Goal: Find specific page/section: Find specific page/section

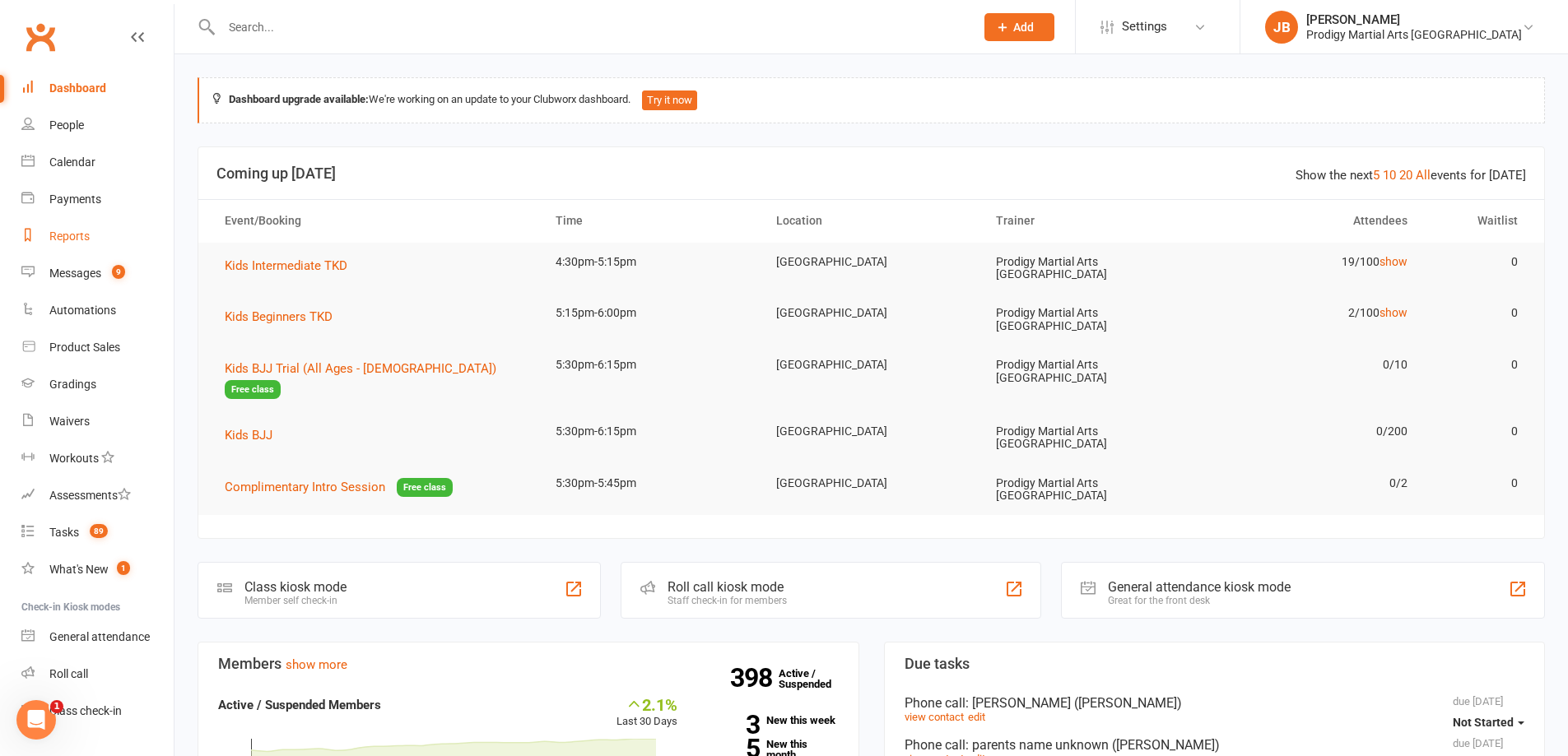
click at [79, 230] on div "Reports" at bounding box center [69, 236] width 40 height 13
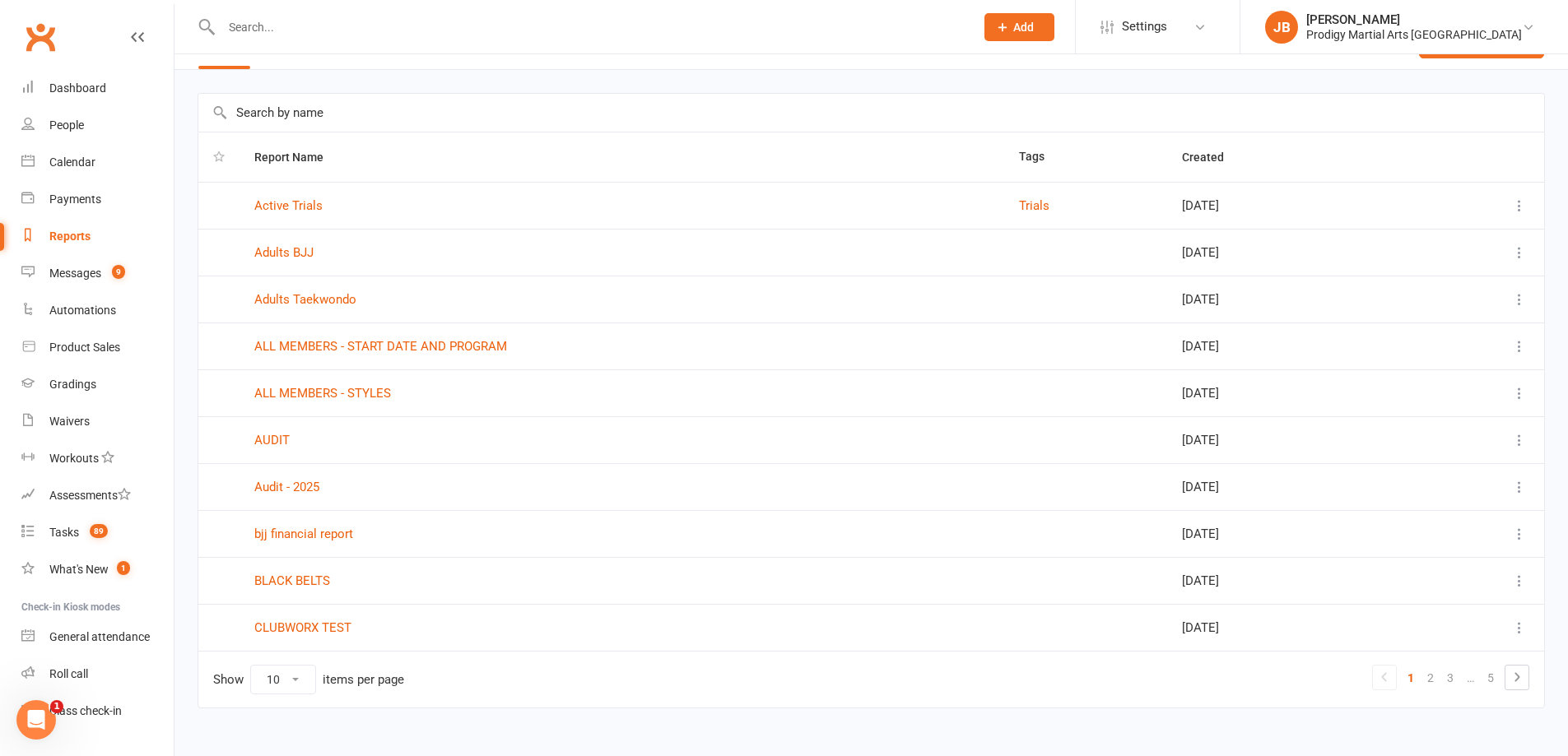
scroll to position [64, 0]
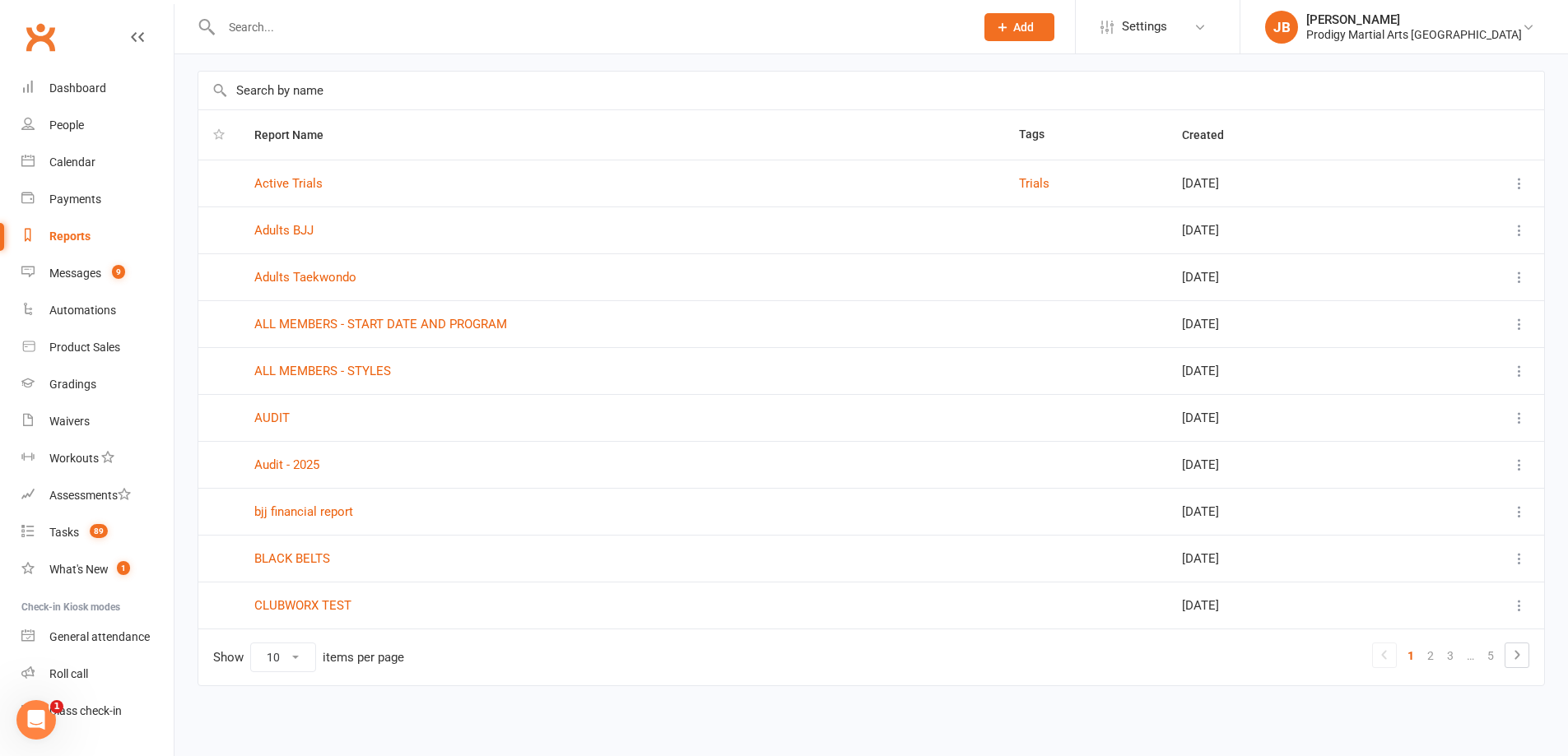
click at [295, 655] on select "10 25 50 100" at bounding box center [282, 657] width 64 height 28
select select "100"
click at [251, 643] on select "10 25 50 100" at bounding box center [282, 657] width 64 height 28
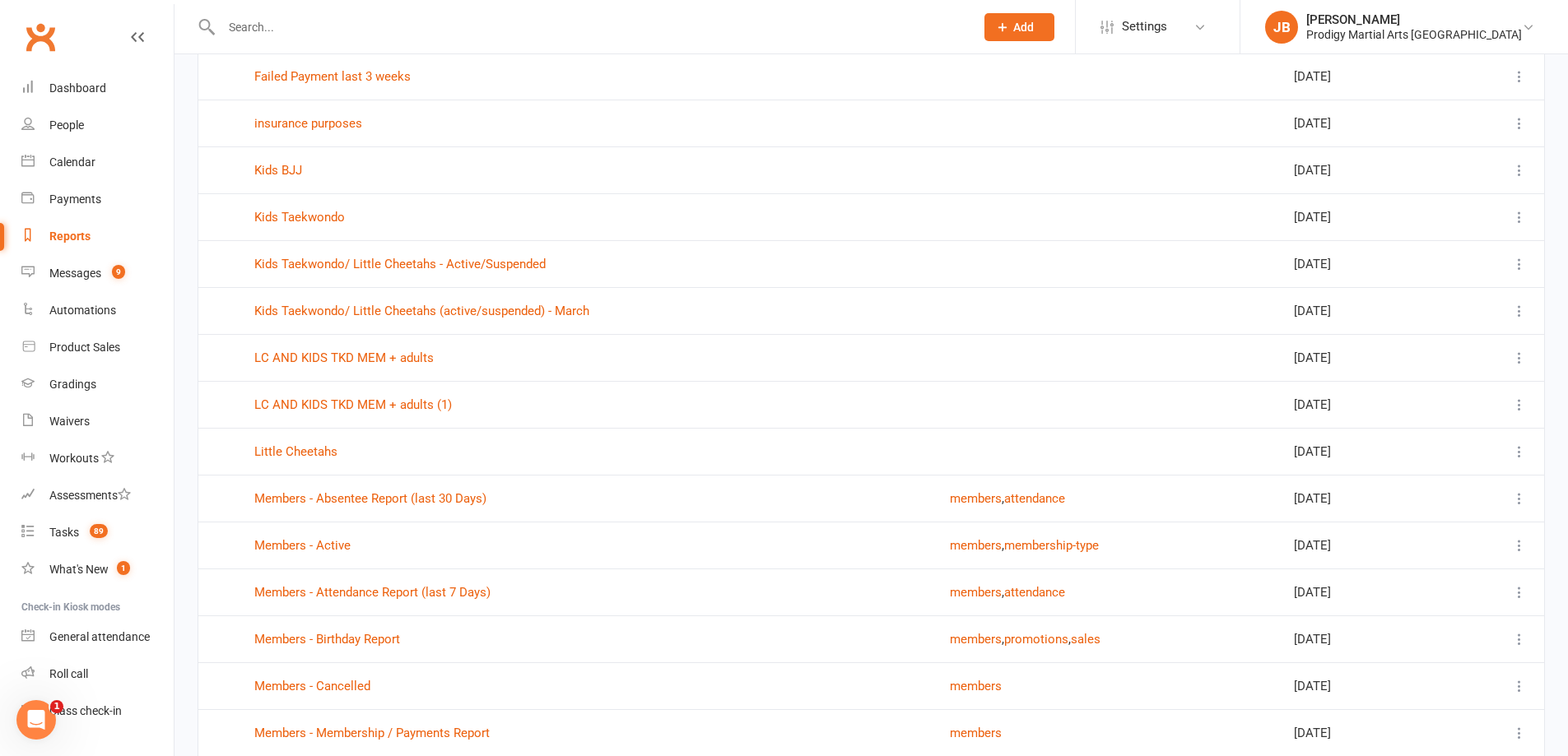
scroll to position [311, 0]
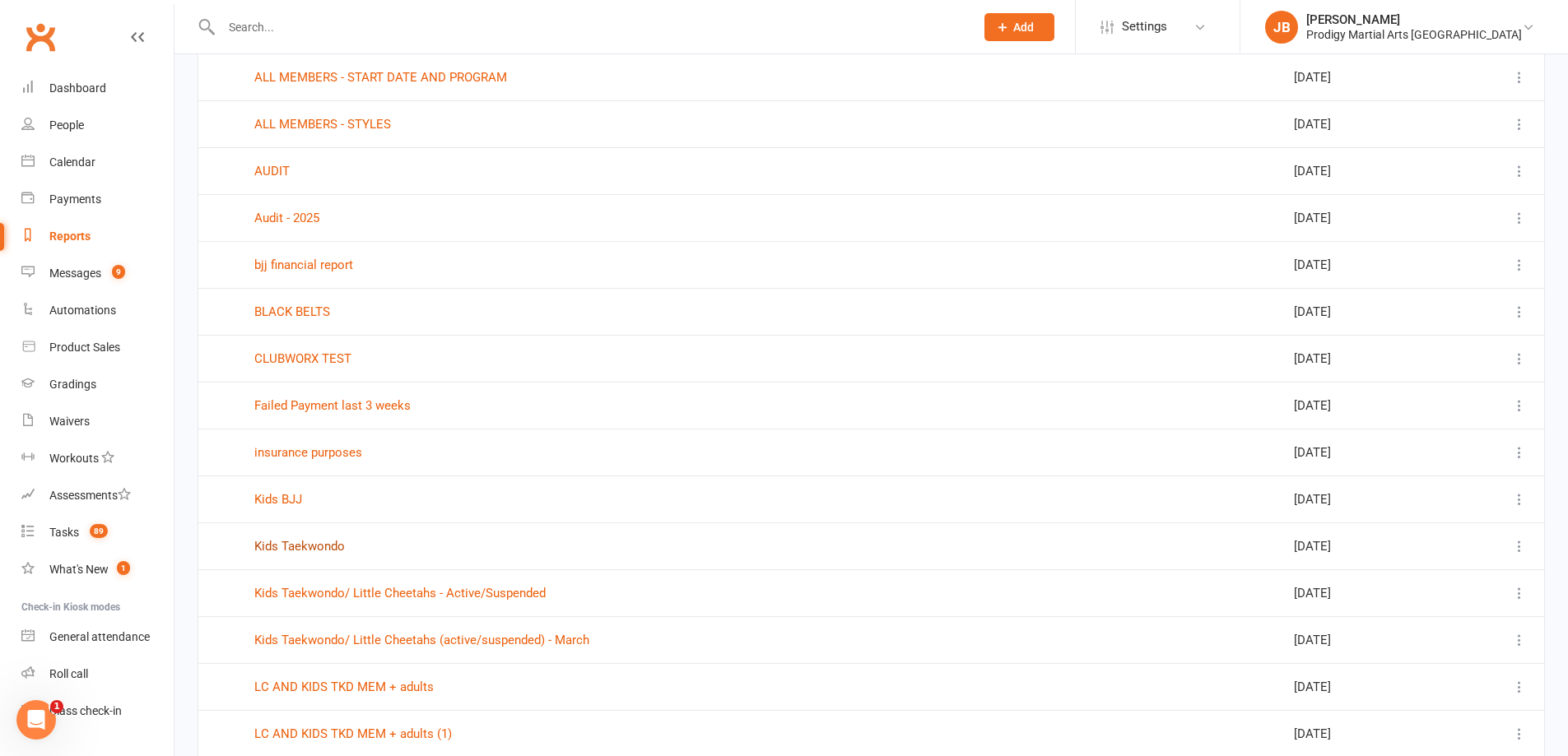
click at [284, 540] on link "Kids Taekwondo" at bounding box center [299, 546] width 90 height 15
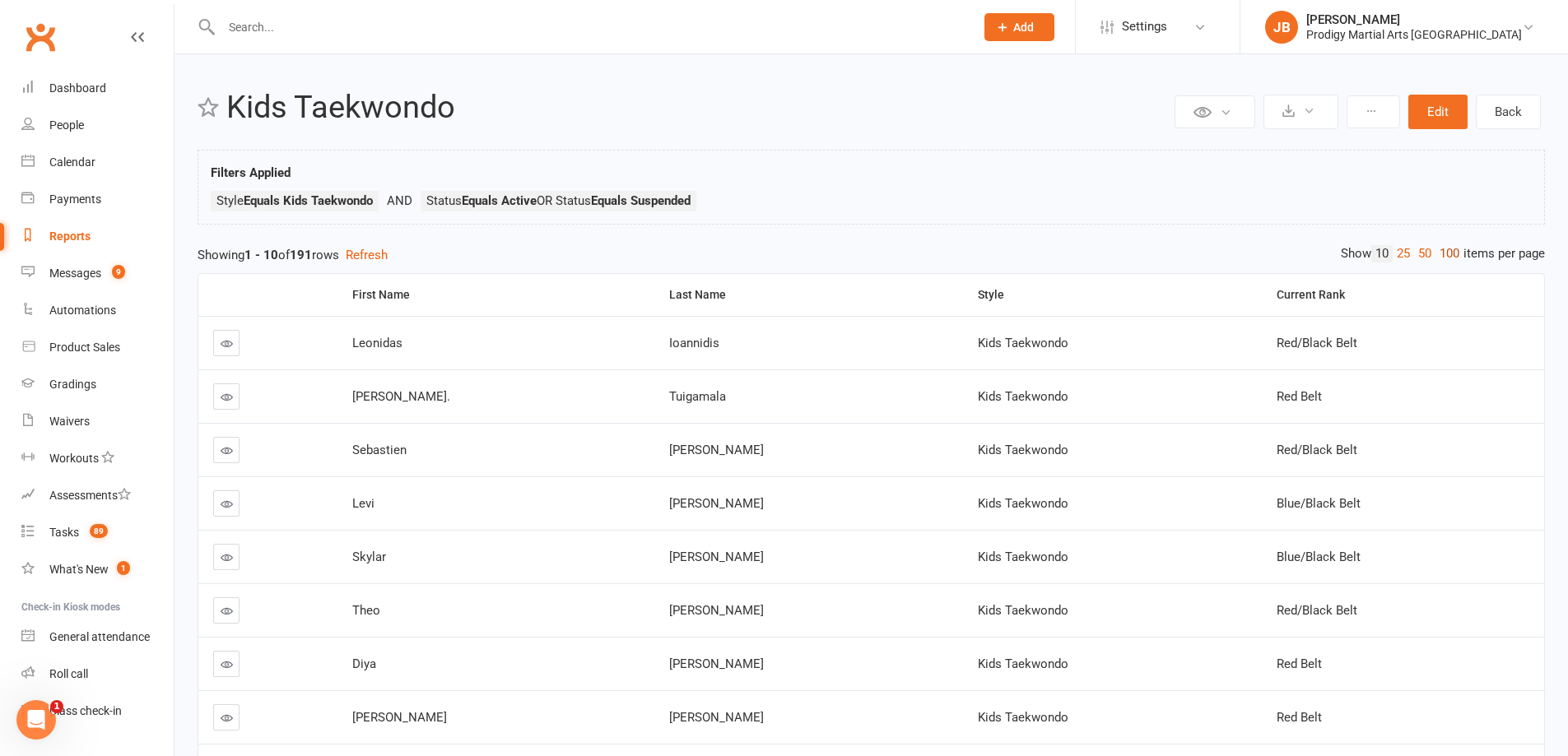
click at [1453, 250] on link "100" at bounding box center [1449, 254] width 28 height 18
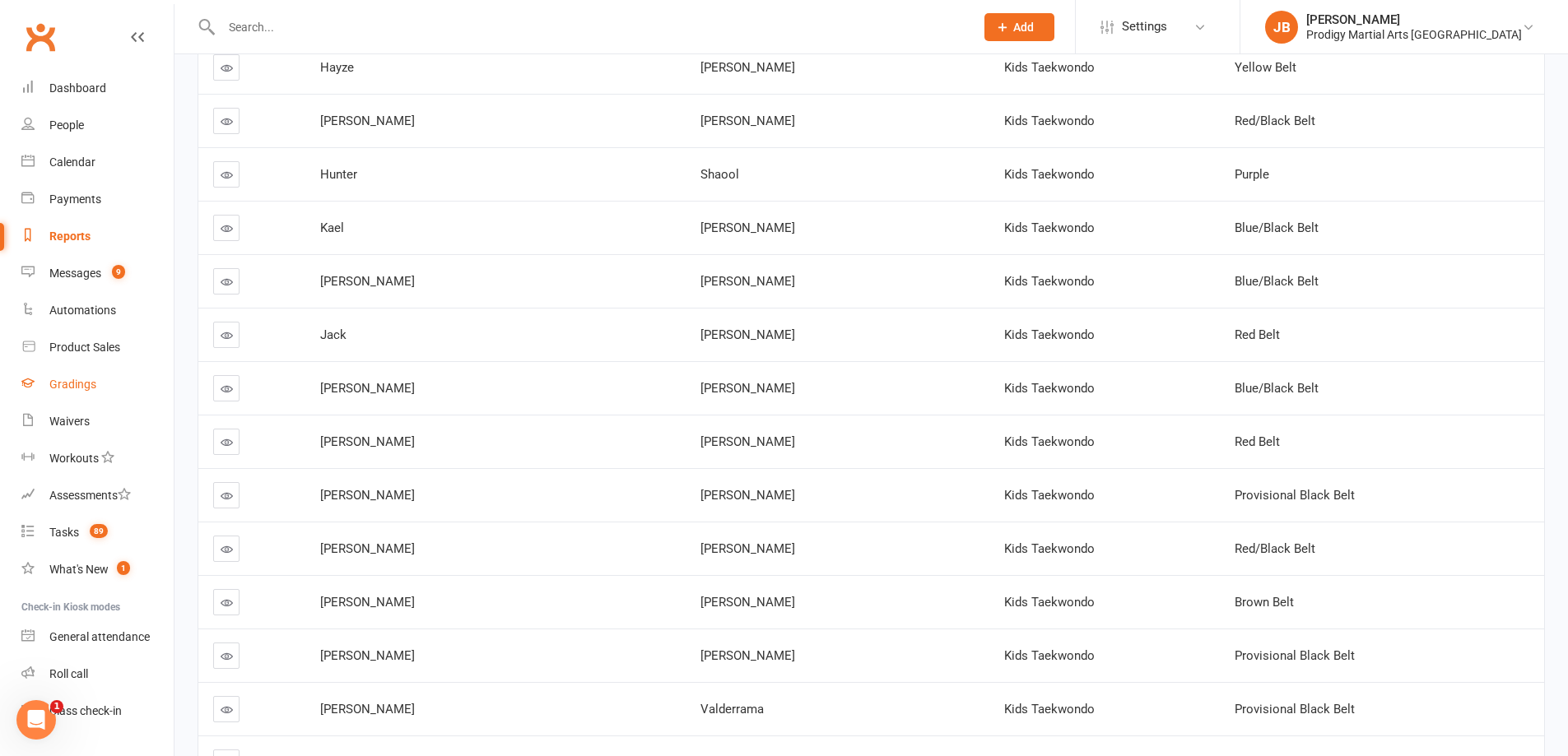
scroll to position [2963, 0]
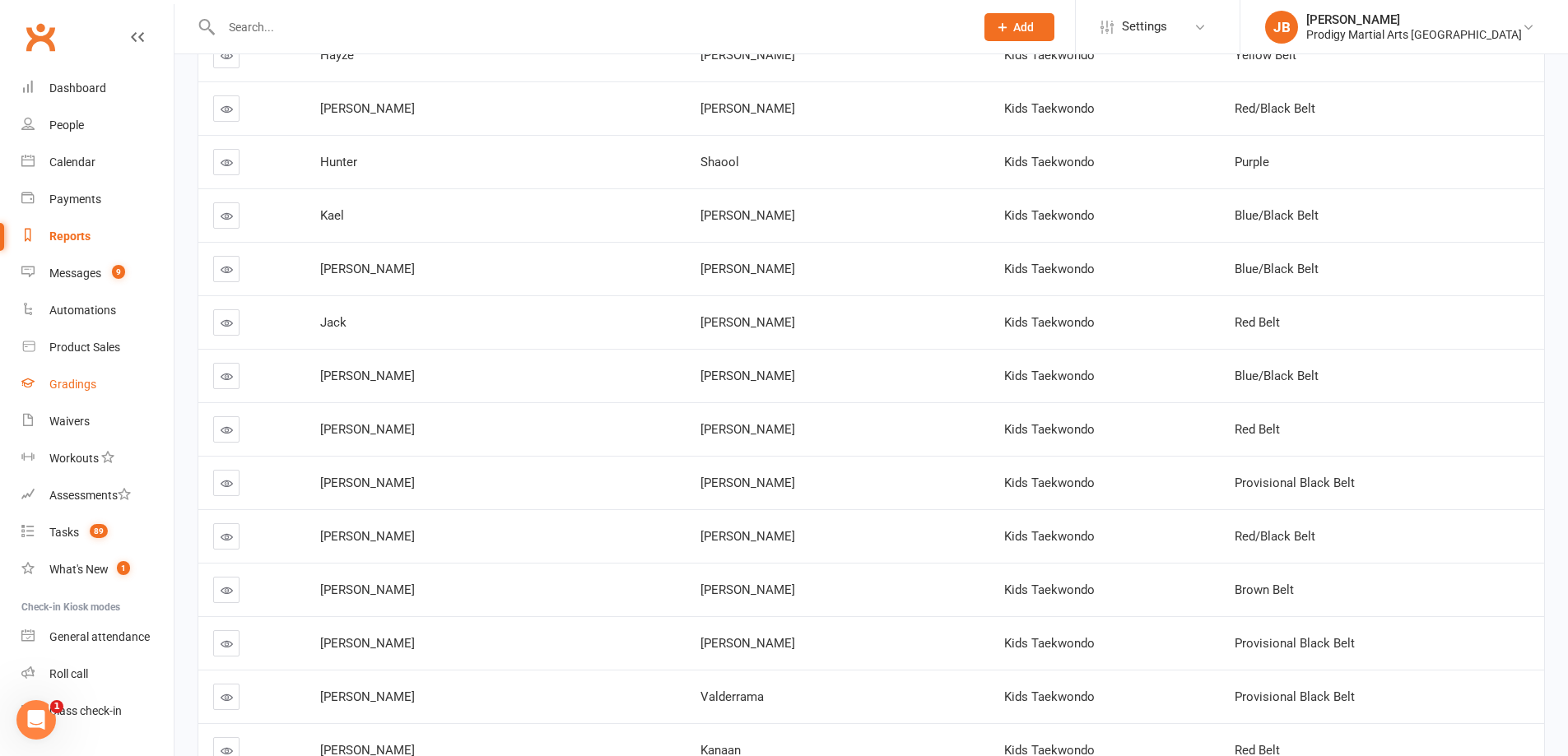
click at [64, 398] on link "Gradings" at bounding box center [98, 384] width 152 height 37
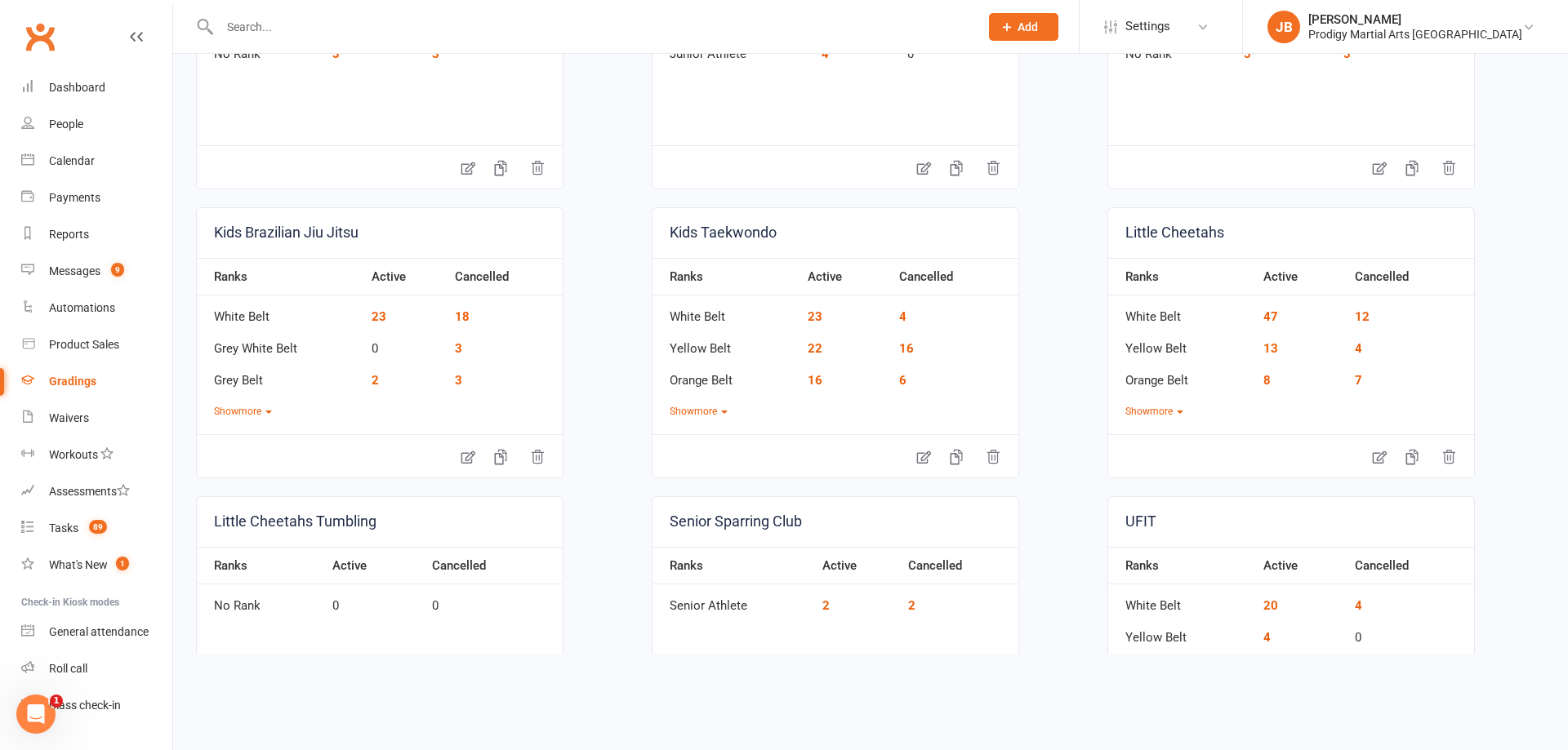
scroll to position [572, 0]
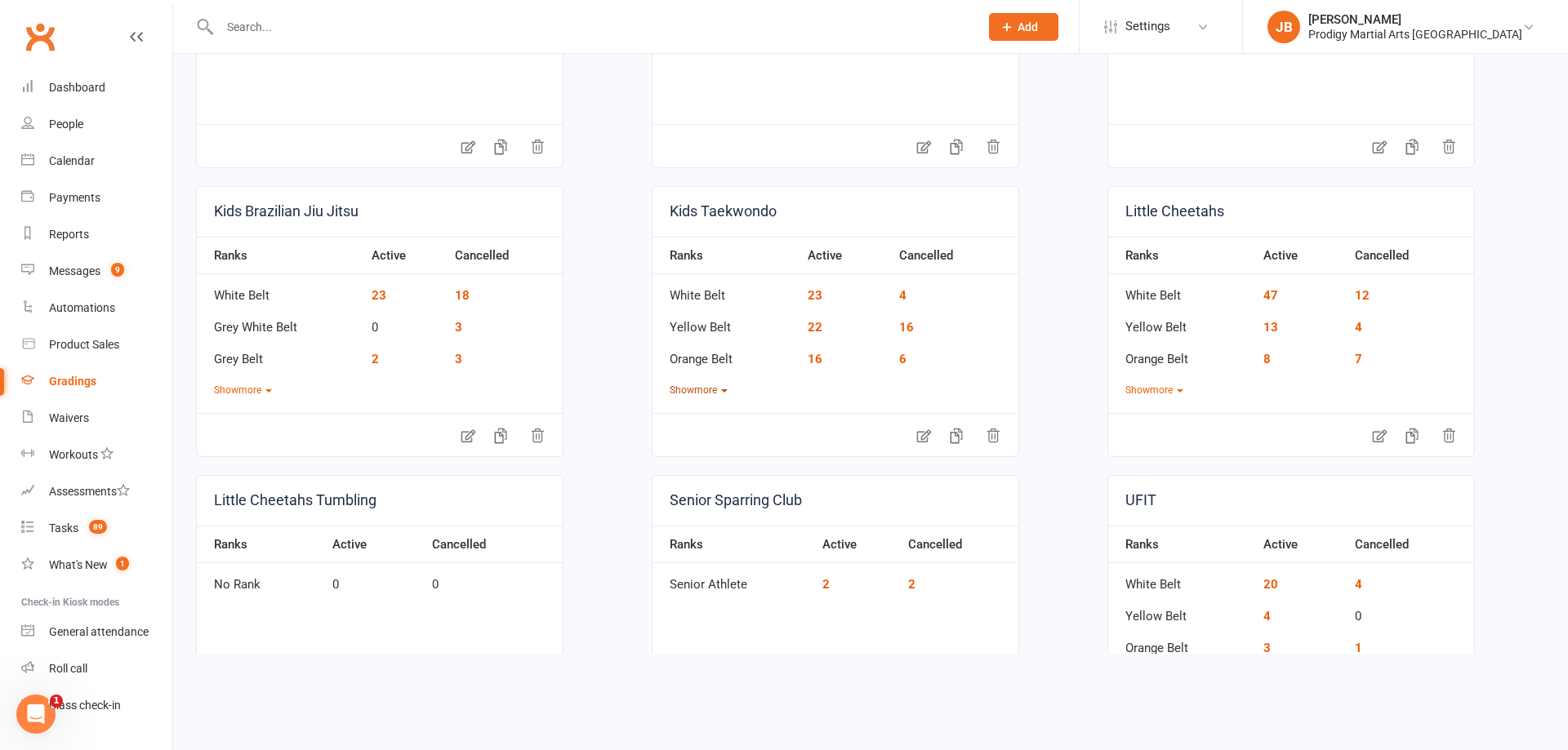
click at [714, 394] on button "Show more" at bounding box center [699, 390] width 58 height 16
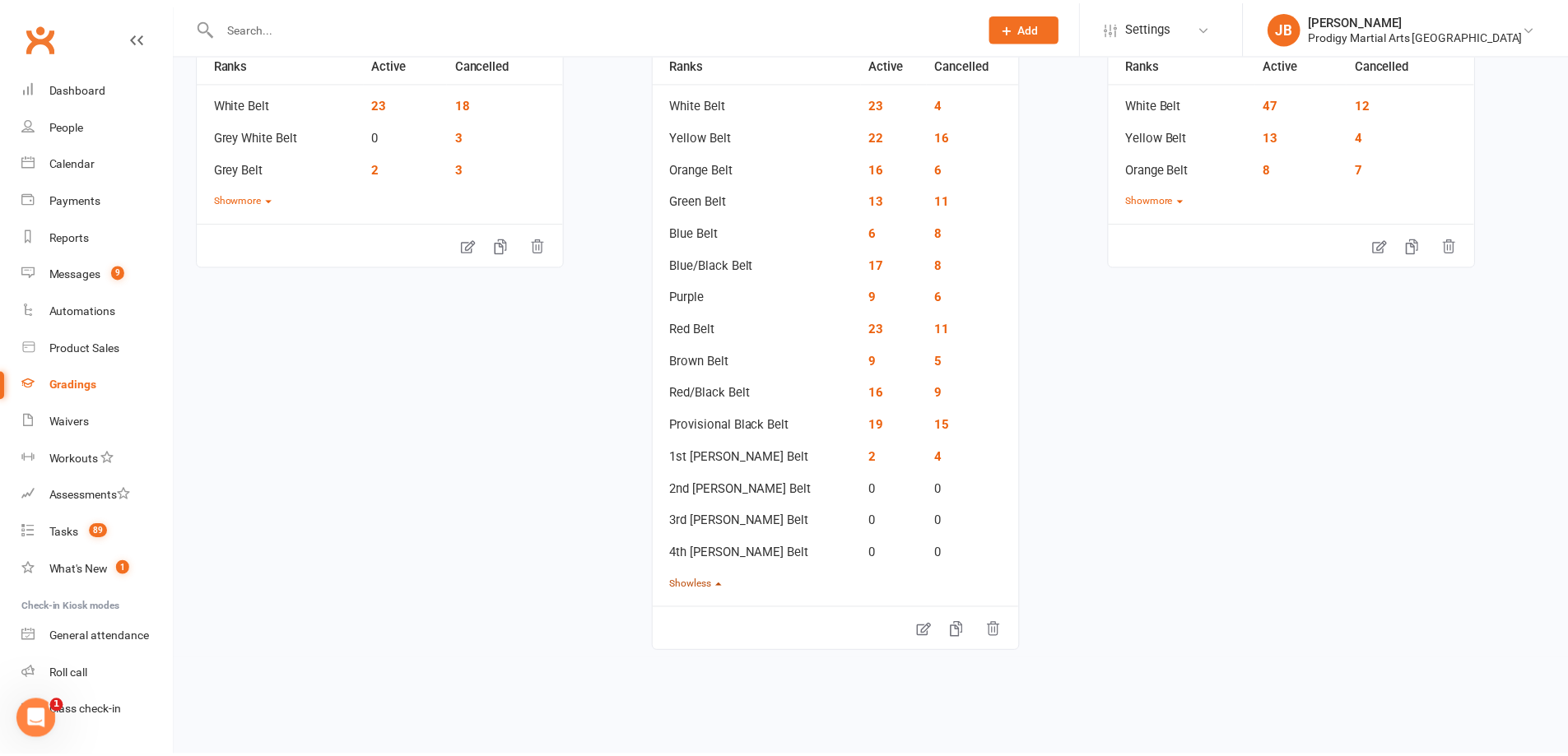
scroll to position [741, 0]
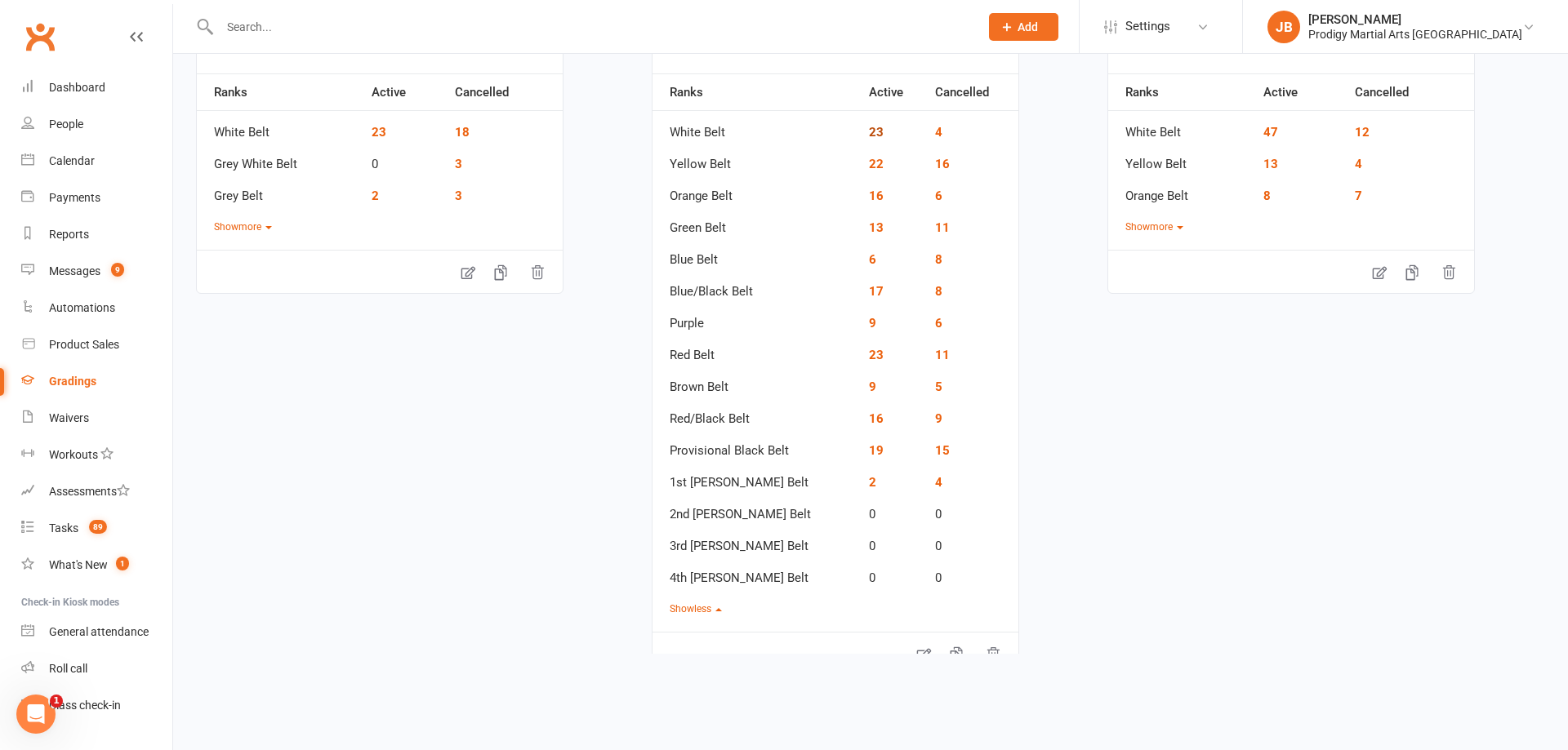
click at [869, 131] on link "23" at bounding box center [876, 133] width 15 height 15
